Goal: Check status: Check status

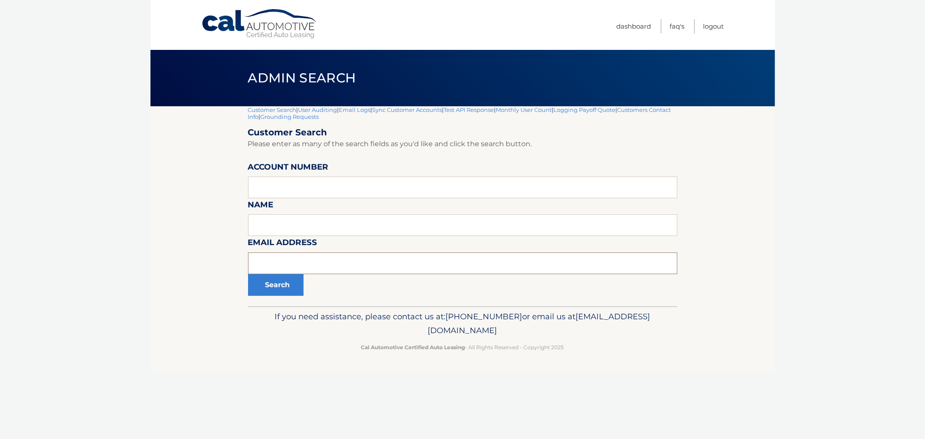
click at [320, 273] on input "text" at bounding box center [462, 263] width 429 height 22
paste input "[EMAIL_ADDRESS][DOMAIN_NAME]"
type input "[EMAIL_ADDRESS][DOMAIN_NAME]"
click at [289, 283] on button "Search" at bounding box center [276, 285] width 56 height 22
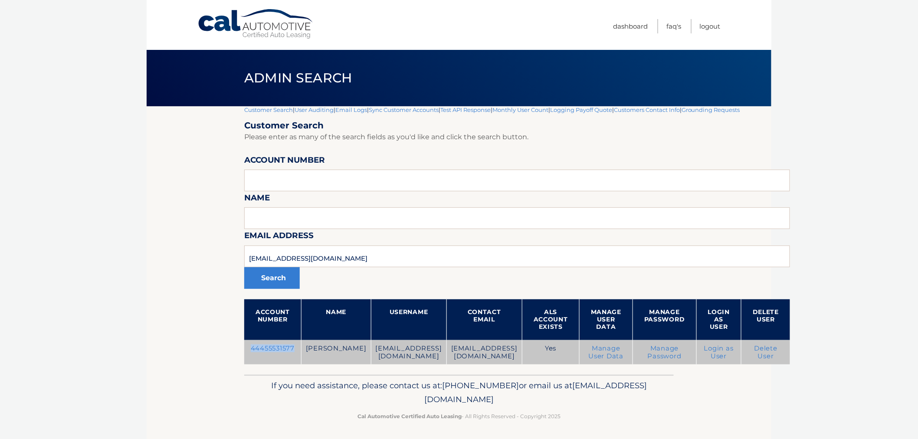
drag, startPoint x: 0, startPoint y: 0, endPoint x: 267, endPoint y: 348, distance: 438.7
click at [267, 348] on td "44455531577" at bounding box center [272, 352] width 57 height 25
